Goal: Information Seeking & Learning: Learn about a topic

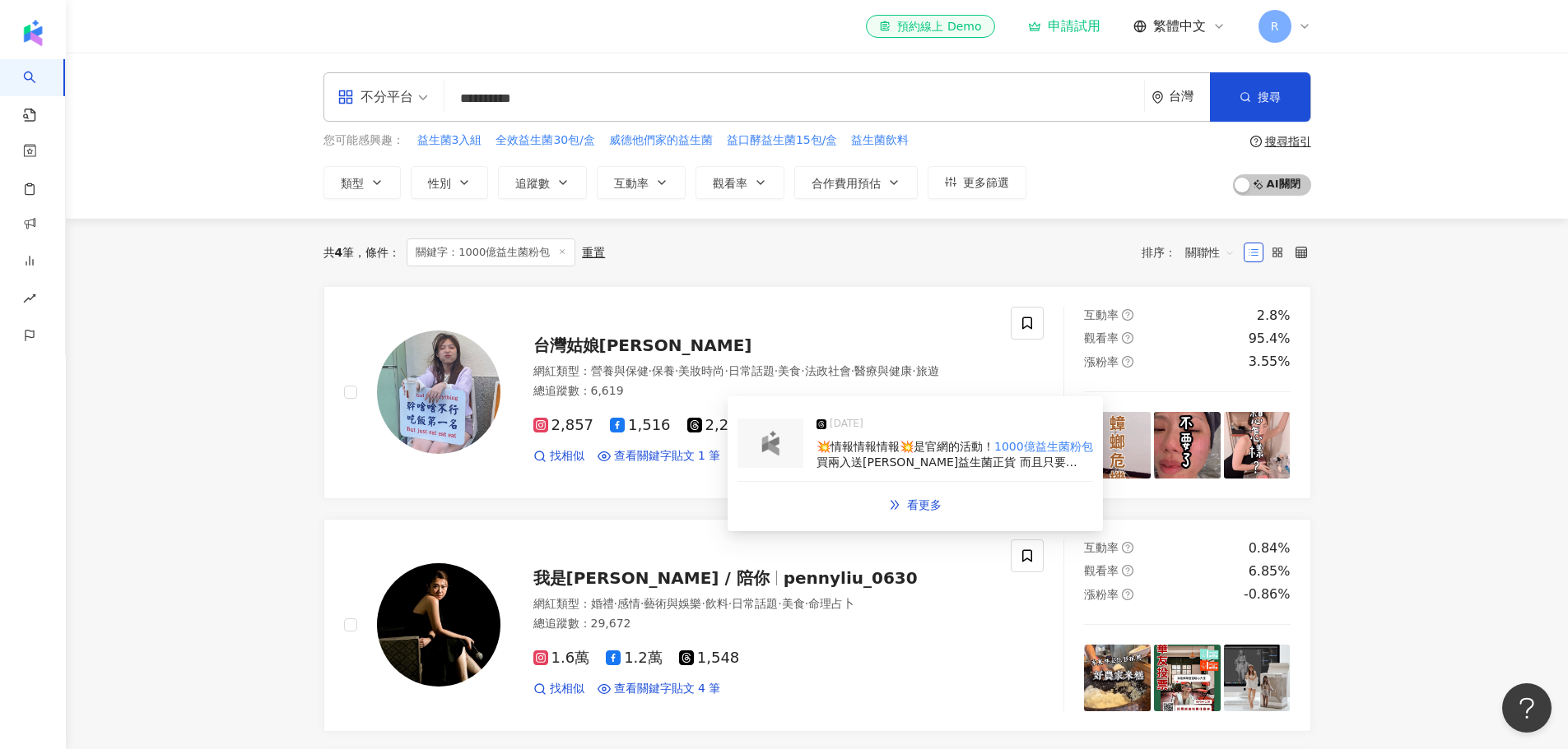
click at [770, 446] on img at bounding box center [770, 444] width 33 height 25
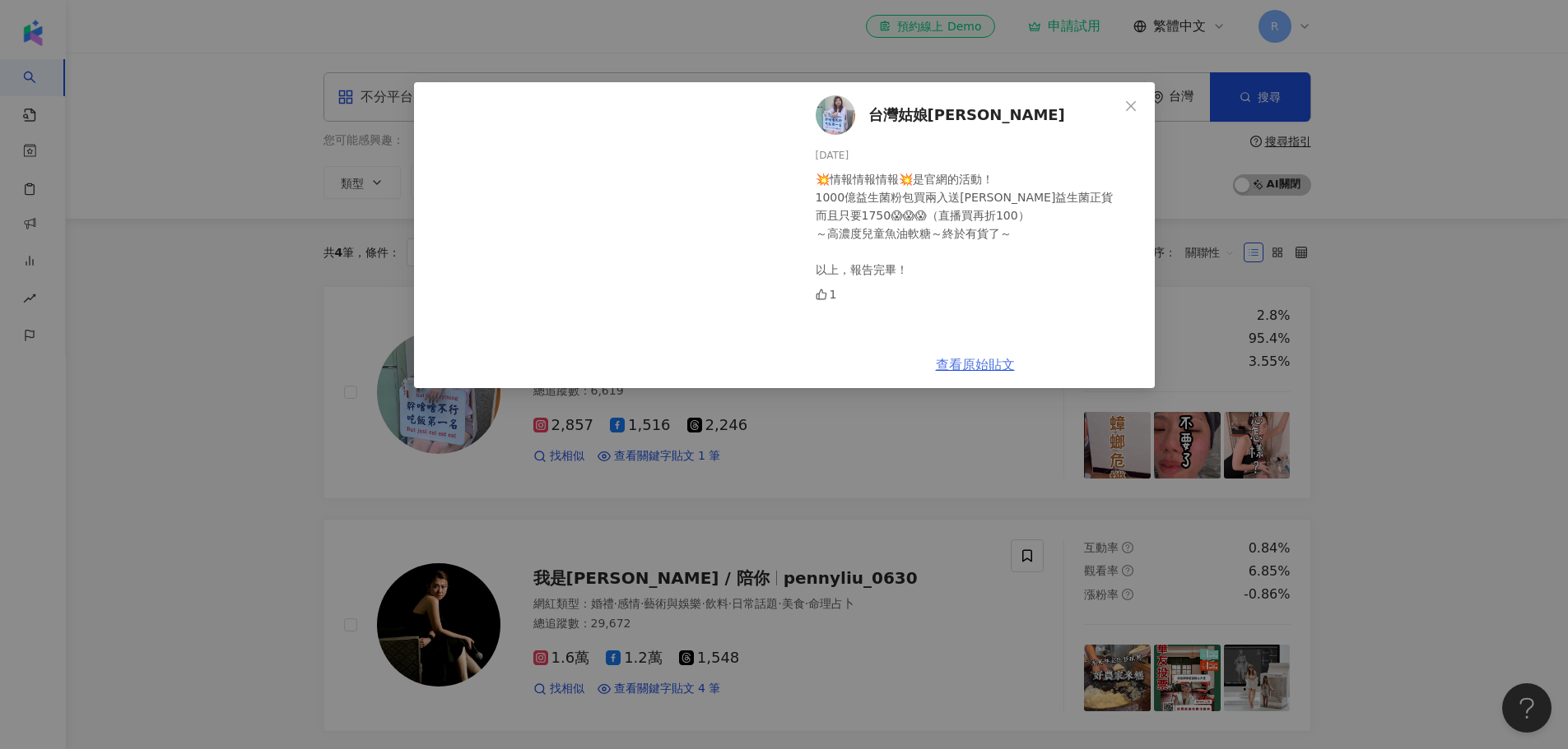
click at [984, 361] on link "查看原始貼文" at bounding box center [974, 365] width 79 height 16
click at [214, 376] on div "台灣姑娘[PERSON_NAME] [DATE] 💥情報情報情報💥是官網的活動！ 1000億益生菌粉包買兩入送[PERSON_NAME]益生菌正貨 而且只要1…" at bounding box center [784, 374] width 1568 height 749
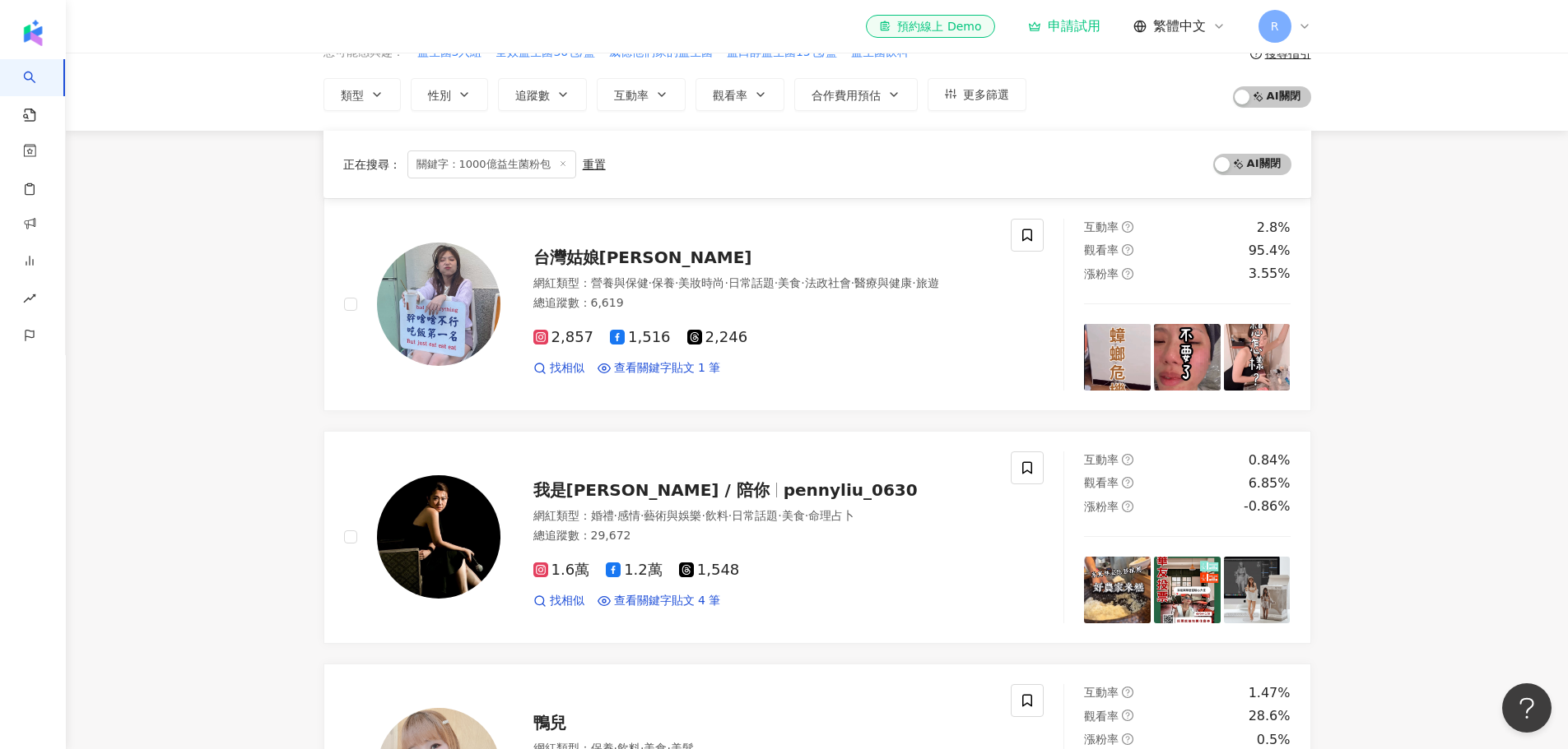
scroll to position [329, 0]
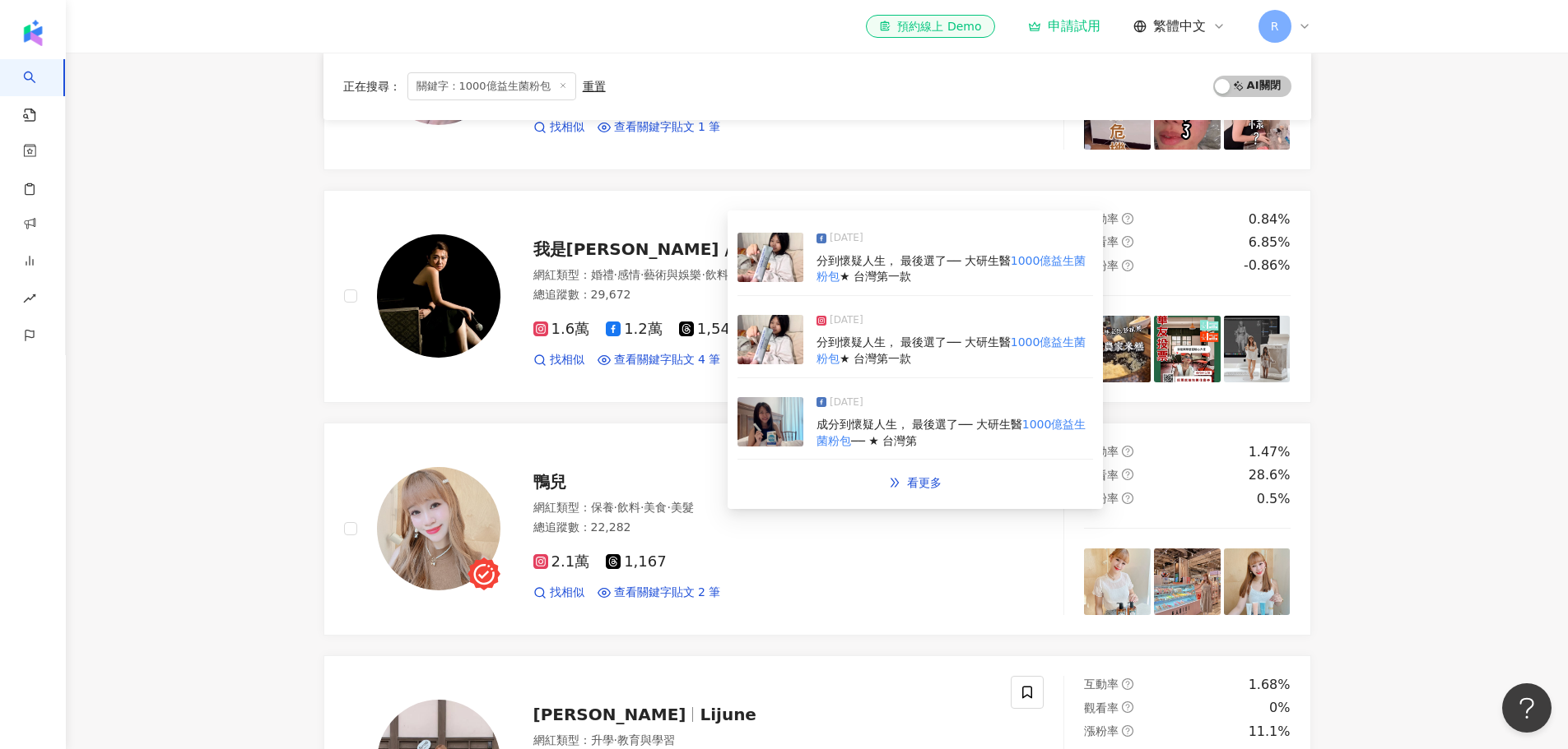
click at [783, 420] on img at bounding box center [770, 422] width 66 height 50
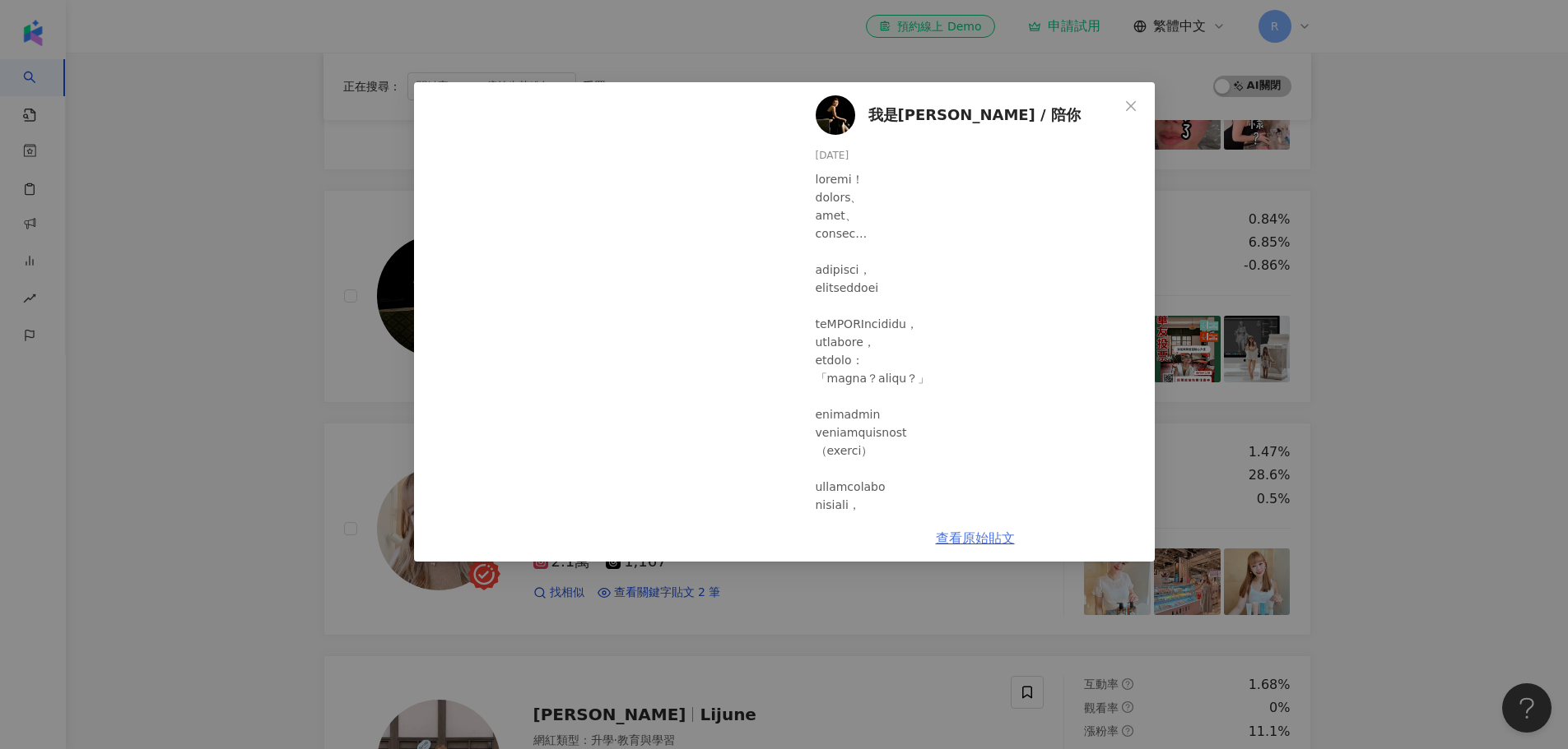
click at [995, 540] on link "查看原始貼文" at bounding box center [974, 538] width 79 height 16
click at [192, 342] on div "我是[PERSON_NAME] / 陪你 [DATE] 3 查看原始貼文" at bounding box center [784, 374] width 1568 height 749
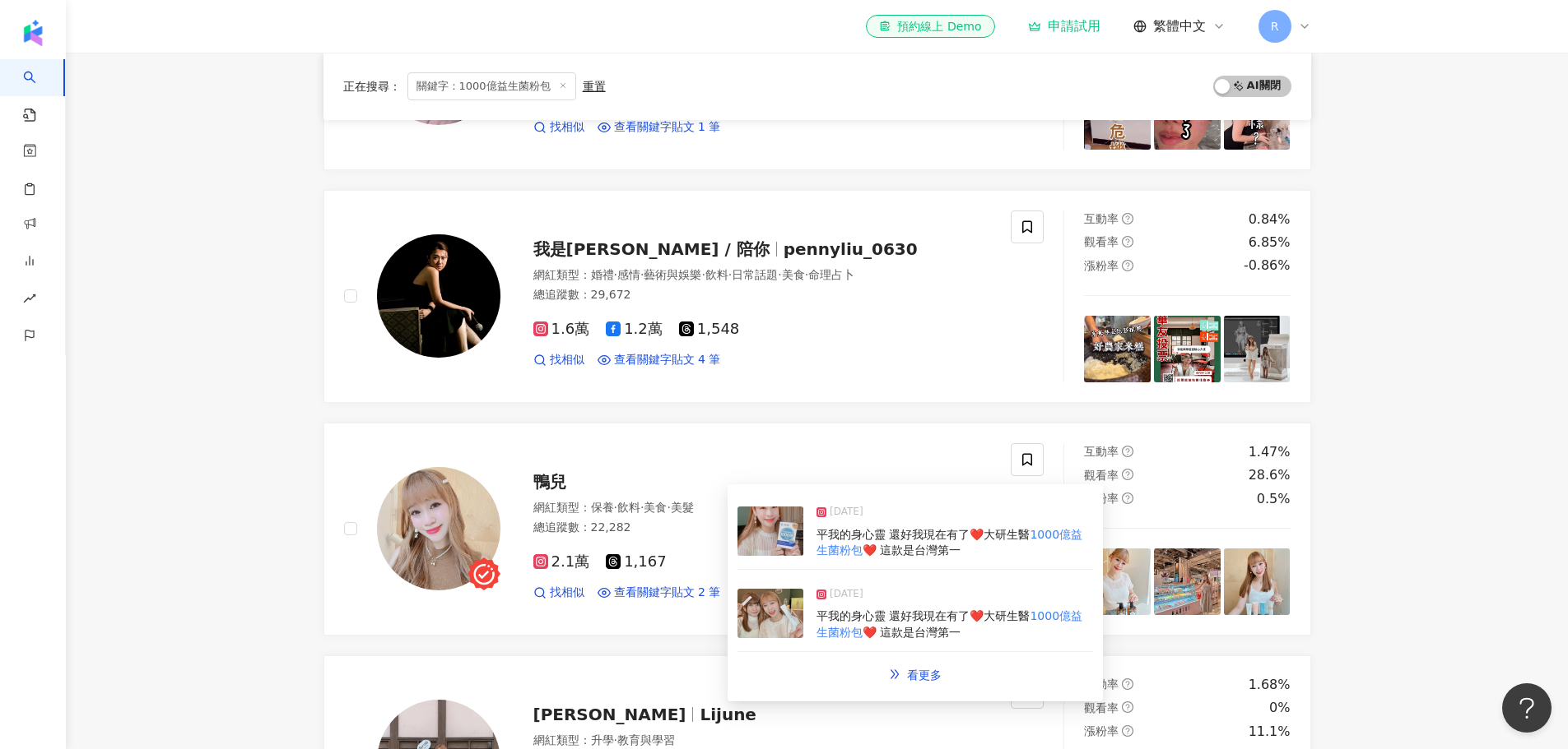
click at [768, 529] on img at bounding box center [770, 531] width 66 height 50
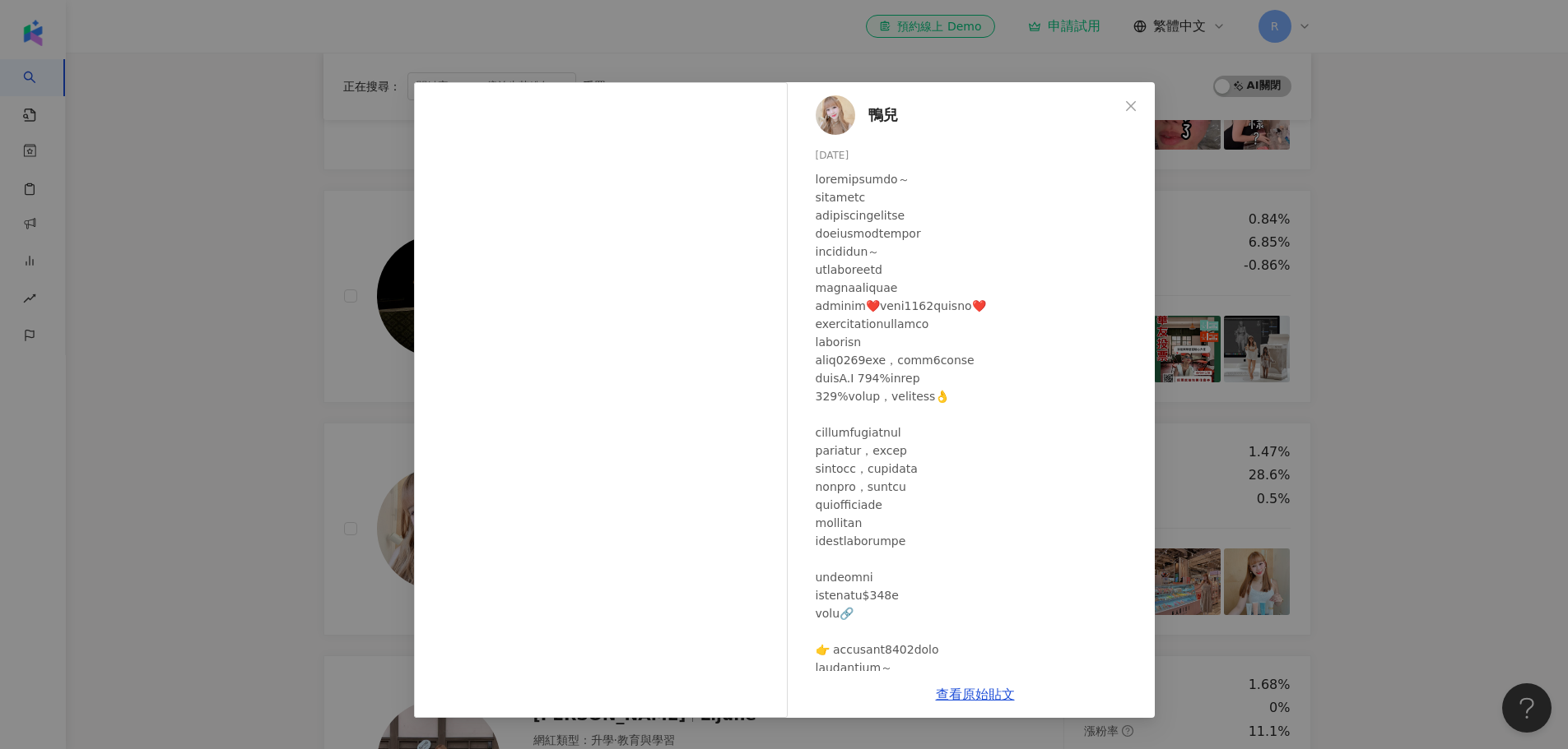
click at [283, 500] on div "鴨兒 [DATE] 660 32 1,968 查看原始貼文" at bounding box center [784, 374] width 1568 height 749
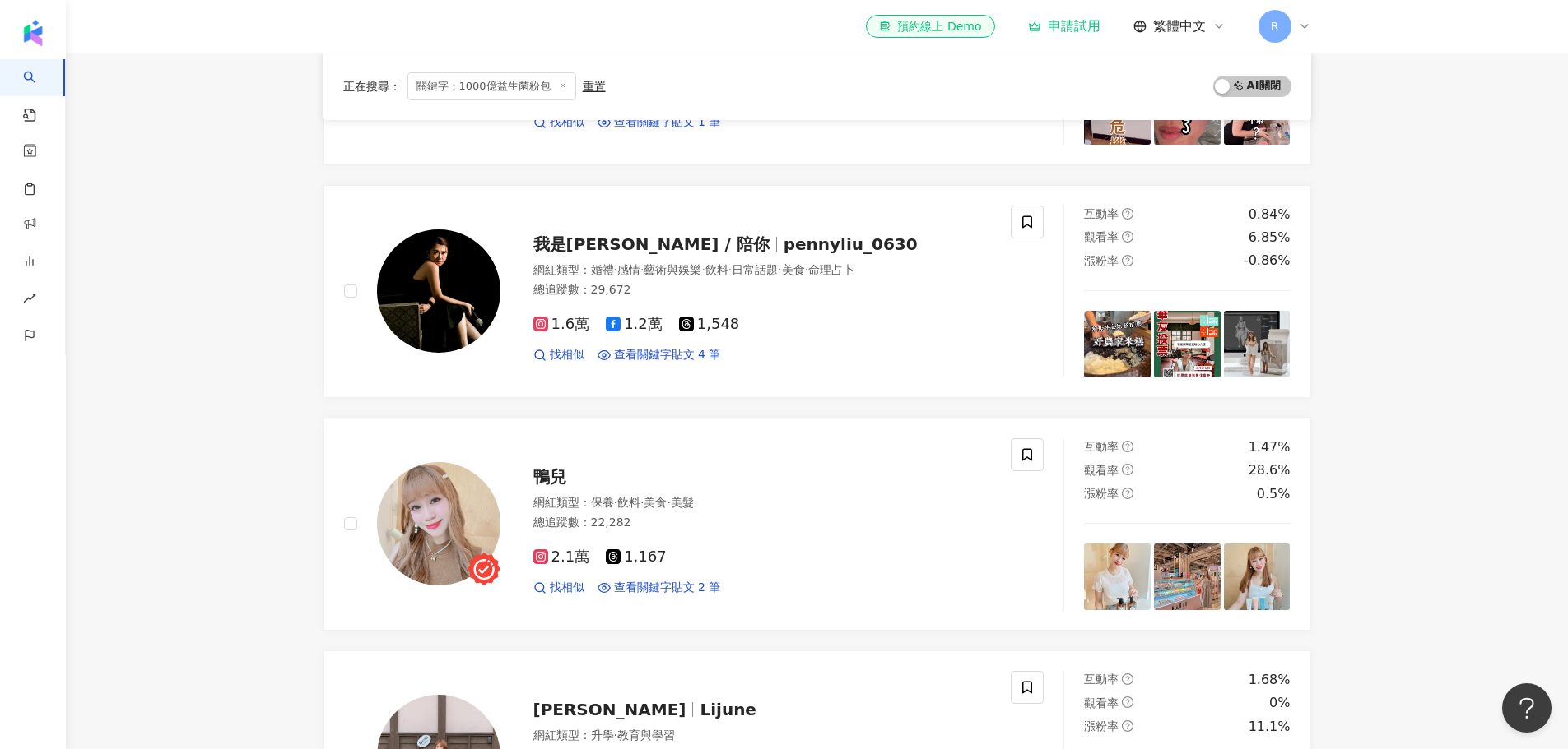
scroll to position [740, 0]
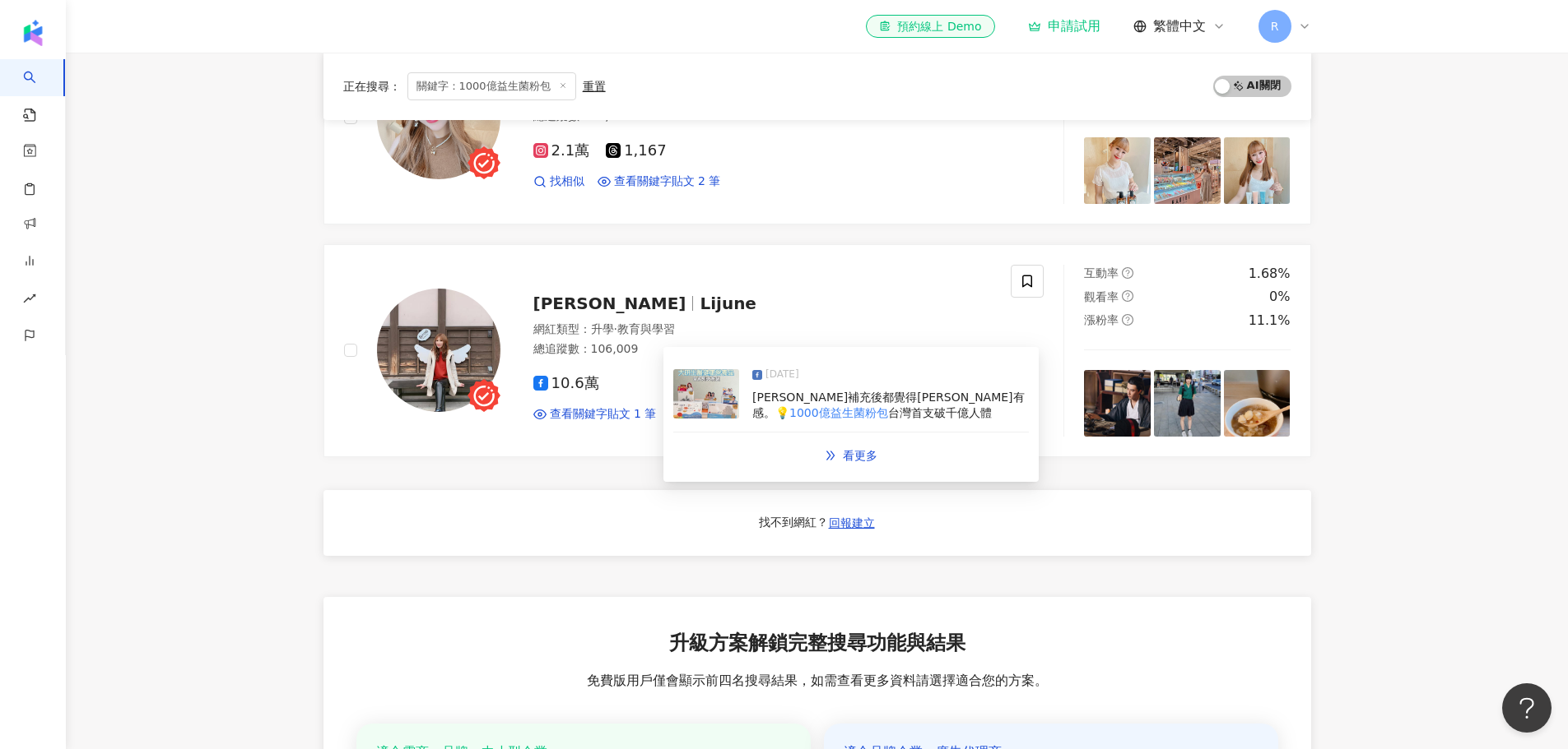
click at [701, 392] on img at bounding box center [706, 394] width 66 height 50
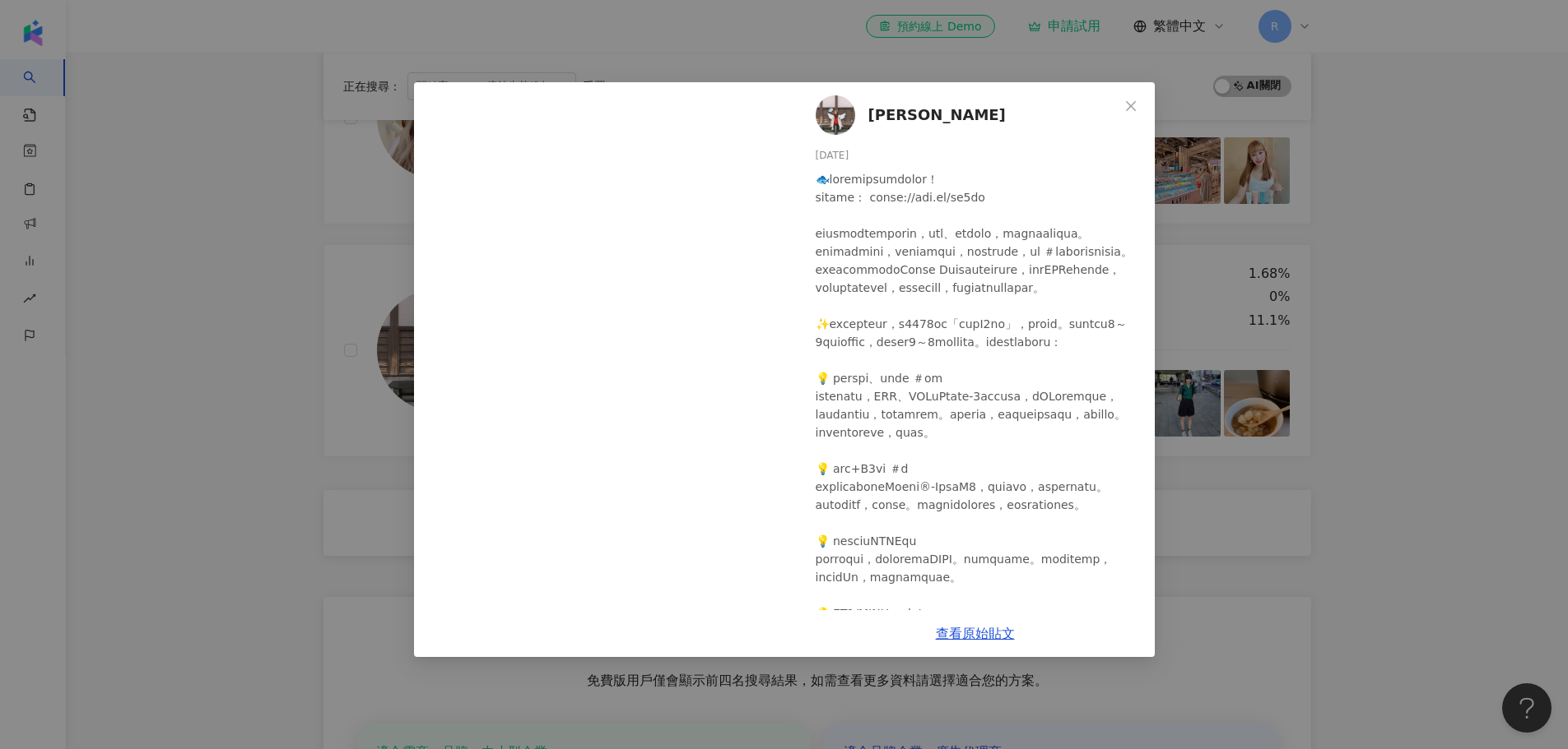
click at [1048, 314] on div at bounding box center [979, 713] width 326 height 1085
click at [981, 629] on link "查看原始貼文" at bounding box center [974, 634] width 79 height 16
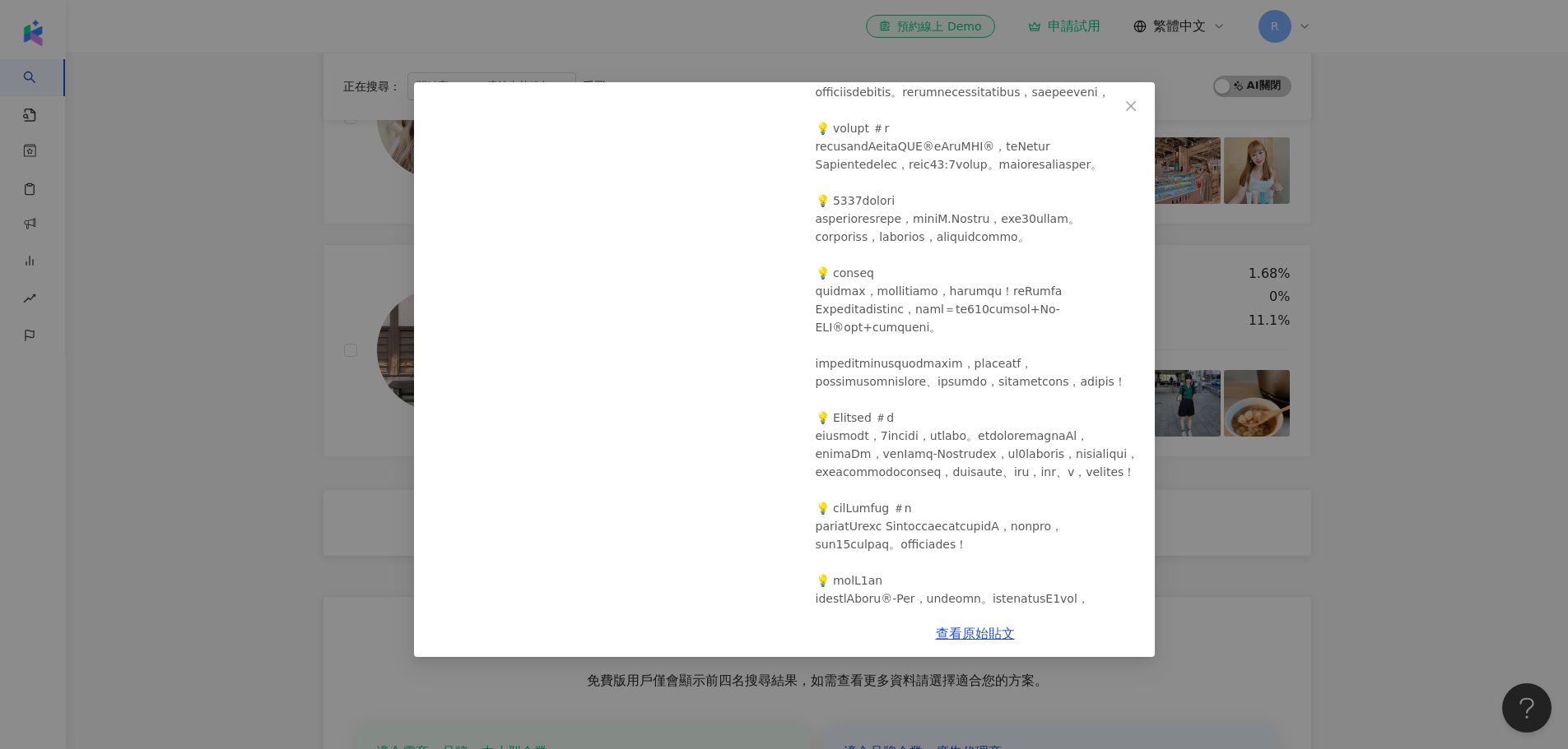
scroll to position [658, 0]
